Goal: Obtain resource: Download file/media

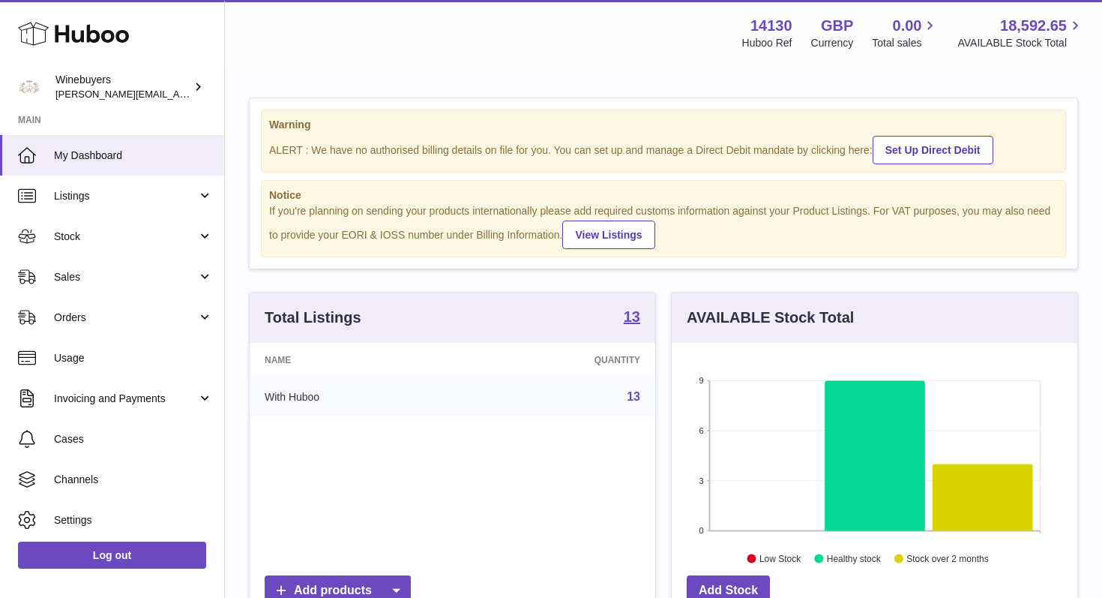
scroll to position [234, 406]
click at [205, 235] on link "Stock" at bounding box center [112, 236] width 224 height 40
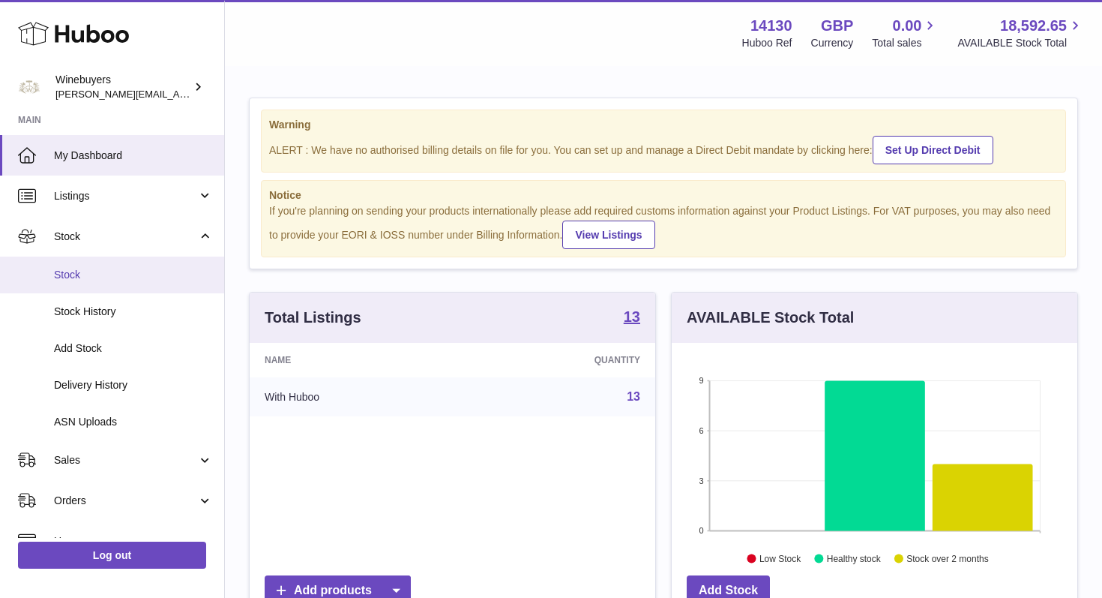
click at [154, 273] on span "Stock" at bounding box center [133, 275] width 159 height 14
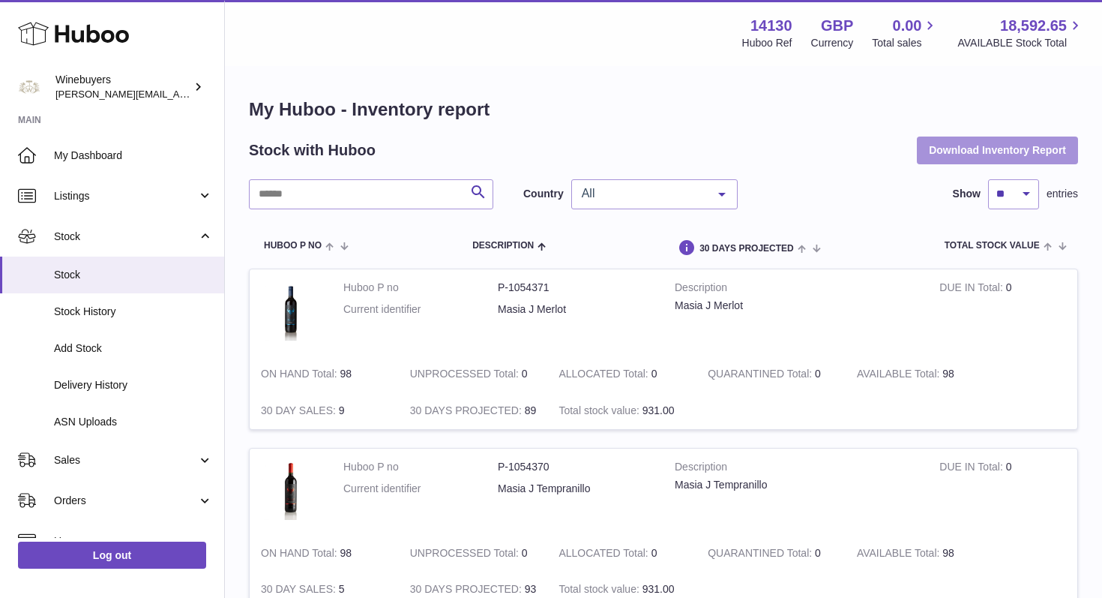
click at [963, 147] on button "Download Inventory Report" at bounding box center [997, 149] width 161 height 27
click at [688, 556] on td "ALLOCATED Total 0" at bounding box center [621, 553] width 149 height 37
